Goal: Check status: Check status

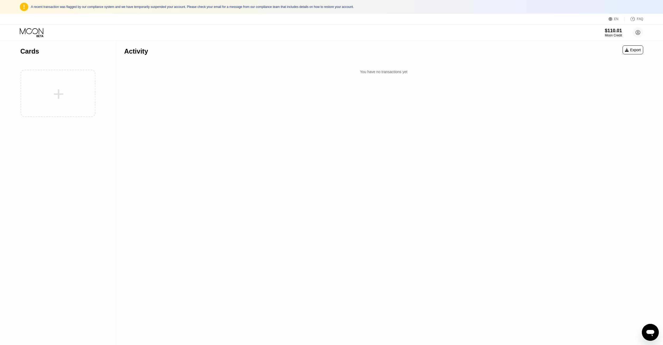
drag, startPoint x: 267, startPoint y: 64, endPoint x: 267, endPoint y: 68, distance: 4.0
click at [267, 68] on div "Activity Export You have no transactions yet" at bounding box center [383, 59] width 519 height 36
click at [267, 70] on div "You have no transactions yet" at bounding box center [383, 72] width 519 height 10
click at [268, 74] on div "You have no transactions yet" at bounding box center [383, 72] width 519 height 10
